Goal: Check status

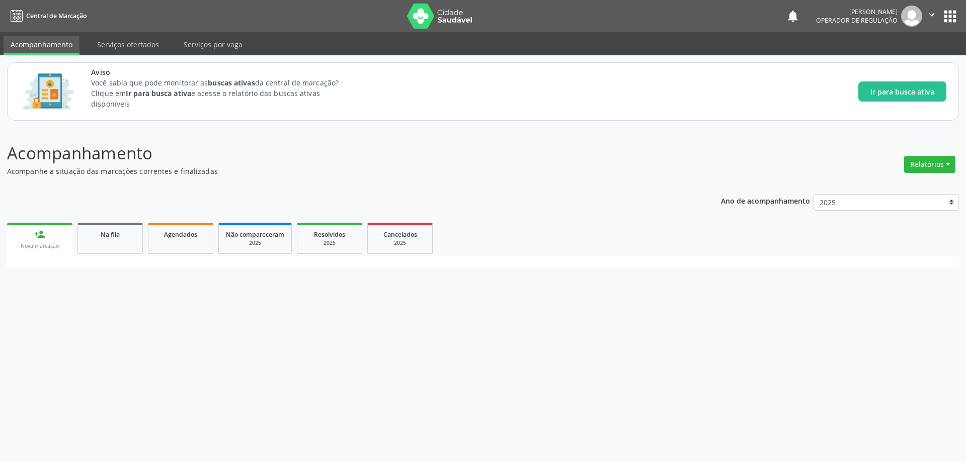
click at [408, 171] on p "Acompanhe a situação das marcações correntes e finalizadas" at bounding box center [340, 171] width 666 height 11
click at [89, 242] on link "Na fila" at bounding box center [109, 238] width 65 height 31
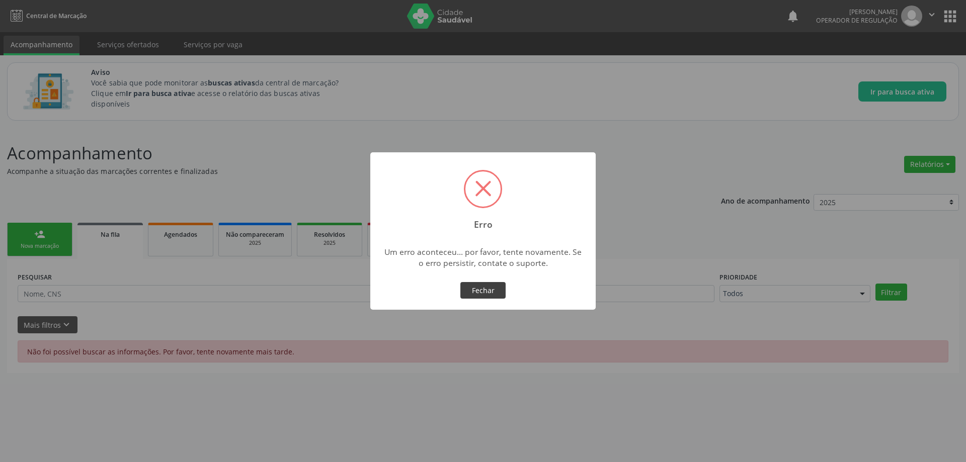
click at [479, 291] on button "Fechar" at bounding box center [482, 290] width 45 height 17
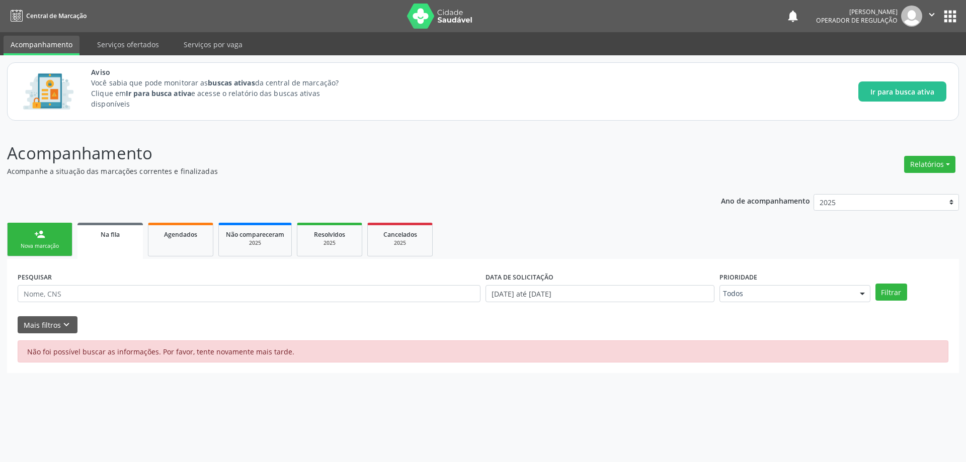
click at [943, 11] on button "apps" at bounding box center [950, 17] width 18 height 18
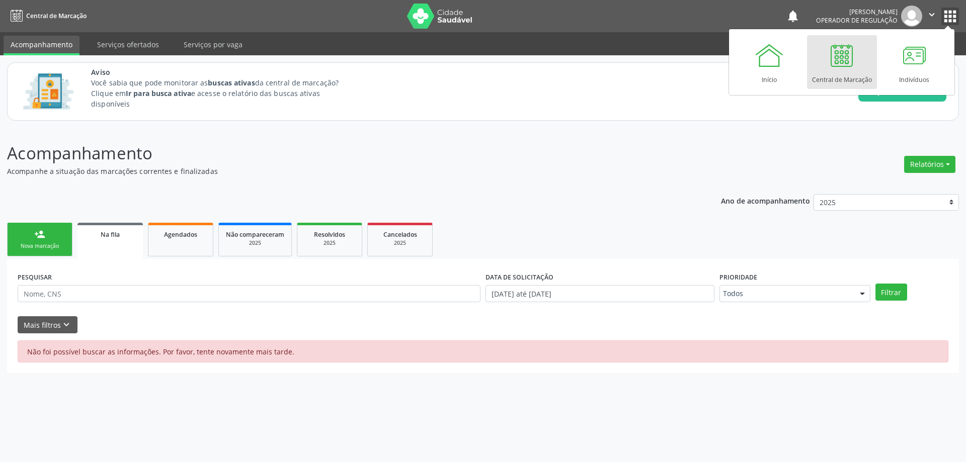
click at [928, 18] on icon "" at bounding box center [931, 14] width 11 height 11
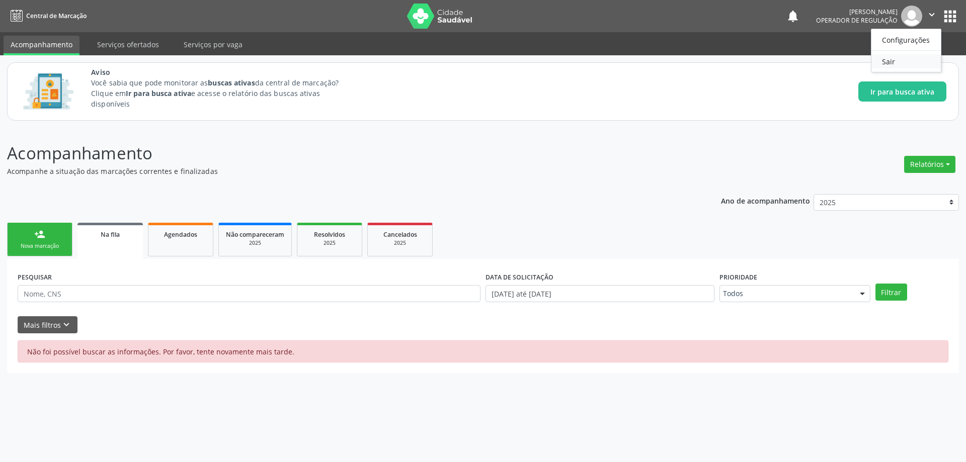
click at [899, 55] on link "Sair" at bounding box center [905, 61] width 69 height 14
